Goal: Book appointment/travel/reservation

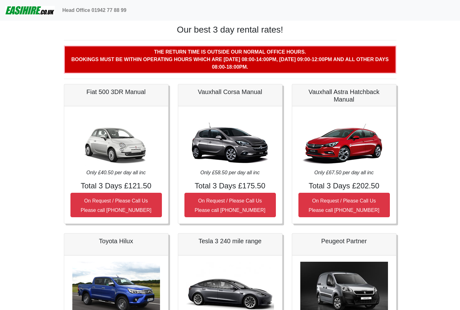
scroll to position [262, 0]
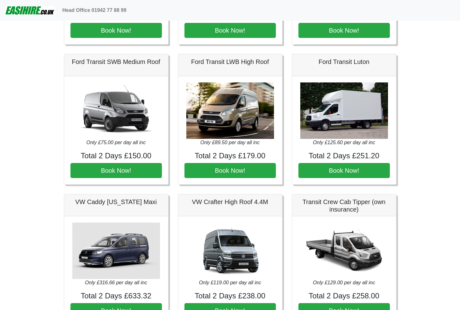
scroll to position [260, 0]
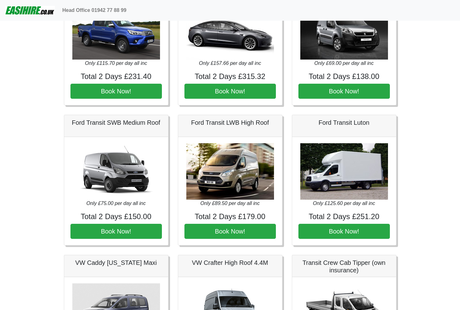
scroll to position [212, 0]
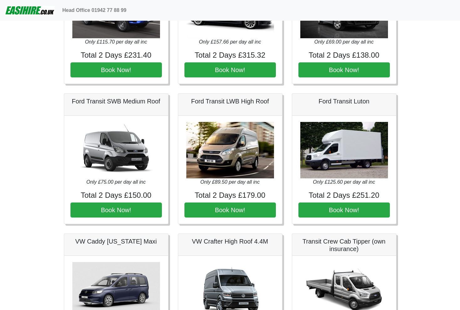
scroll to position [233, 0]
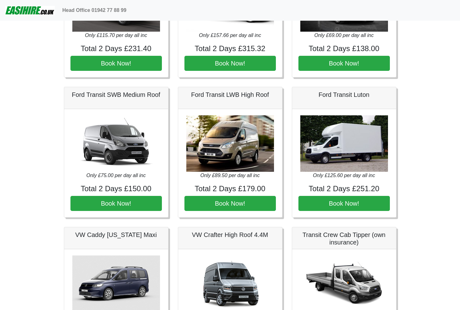
scroll to position [245, 0]
